Goal: Consume media (video, audio)

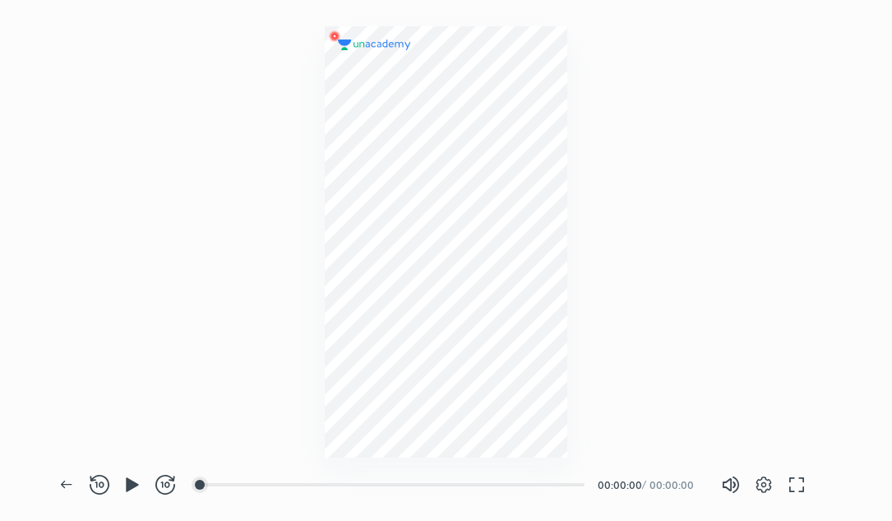
scroll to position [521, 892]
click at [135, 492] on icon "button" at bounding box center [133, 484] width 20 height 20
click at [127, 479] on icon "button" at bounding box center [127, 484] width 7 height 18
click at [122, 480] on span "button" at bounding box center [132, 484] width 26 height 20
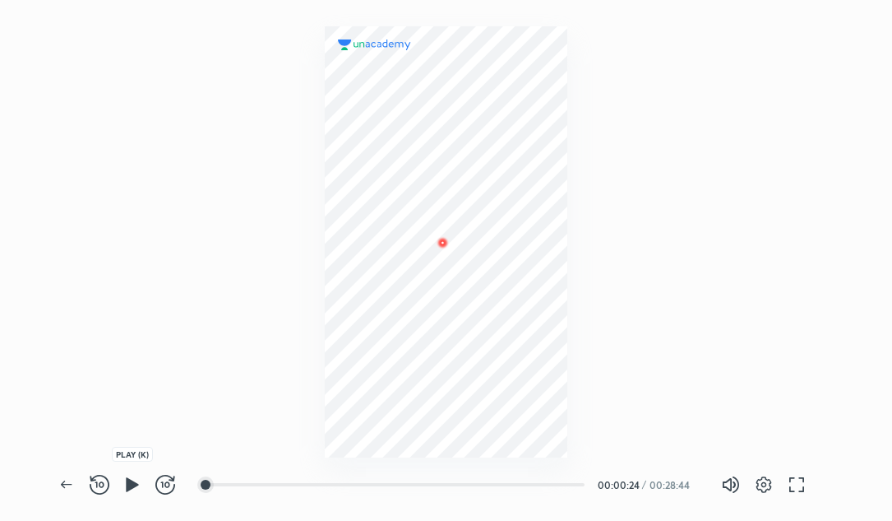
click at [126, 489] on icon "button" at bounding box center [133, 484] width 20 height 20
click at [100, 482] on icon "button" at bounding box center [101, 484] width 5 height 6
click at [101, 485] on icon "button" at bounding box center [100, 484] width 20 height 20
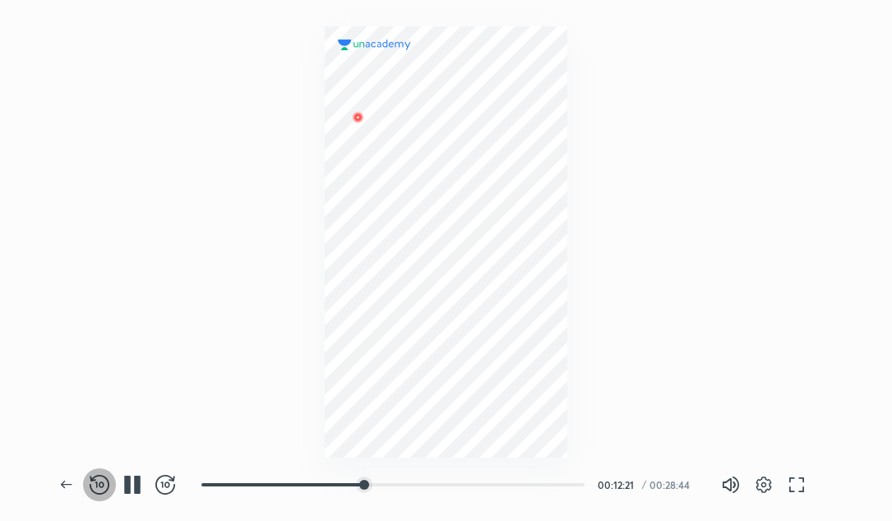
click at [101, 485] on icon "button" at bounding box center [100, 484] width 20 height 20
click at [135, 479] on icon "button" at bounding box center [137, 484] width 7 height 18
